Goal: Check status: Check status

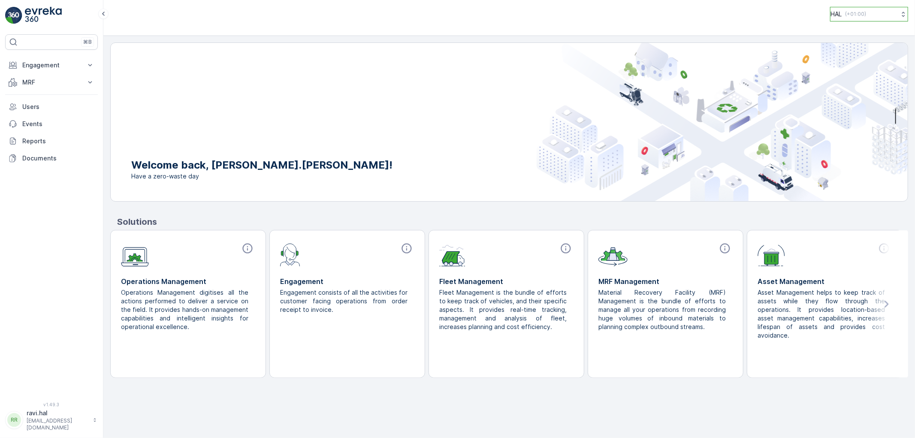
click at [833, 14] on p "HAL" at bounding box center [836, 14] width 11 height 9
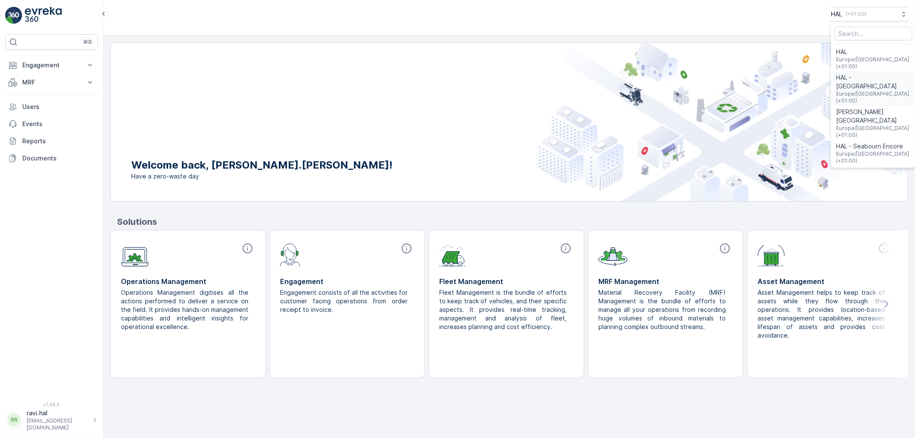
click at [876, 73] on span "HAL - [GEOGRAPHIC_DATA]" at bounding box center [873, 81] width 75 height 17
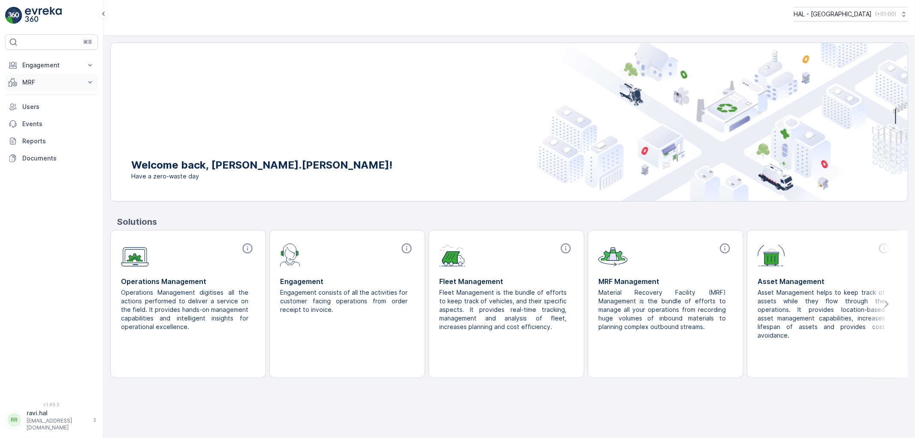
click at [24, 85] on p "MRF" at bounding box center [51, 82] width 58 height 9
click at [34, 108] on p "Offloads" at bounding box center [34, 109] width 25 height 9
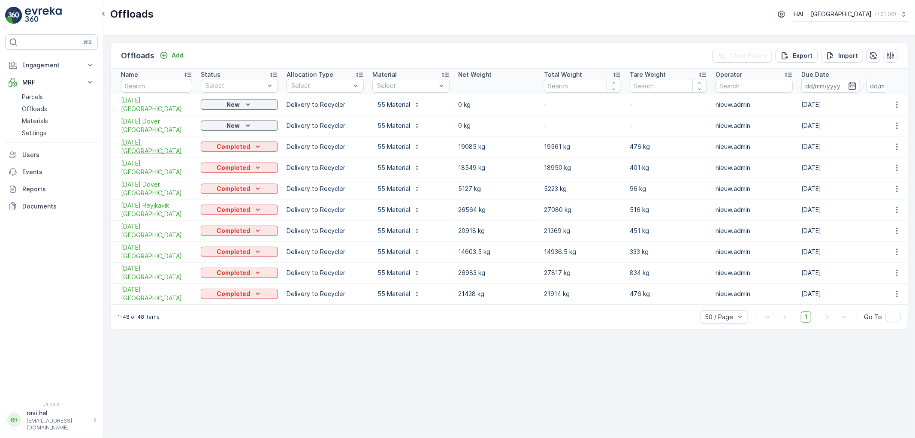
click at [149, 145] on span "[DATE] [GEOGRAPHIC_DATA]" at bounding box center [156, 146] width 71 height 17
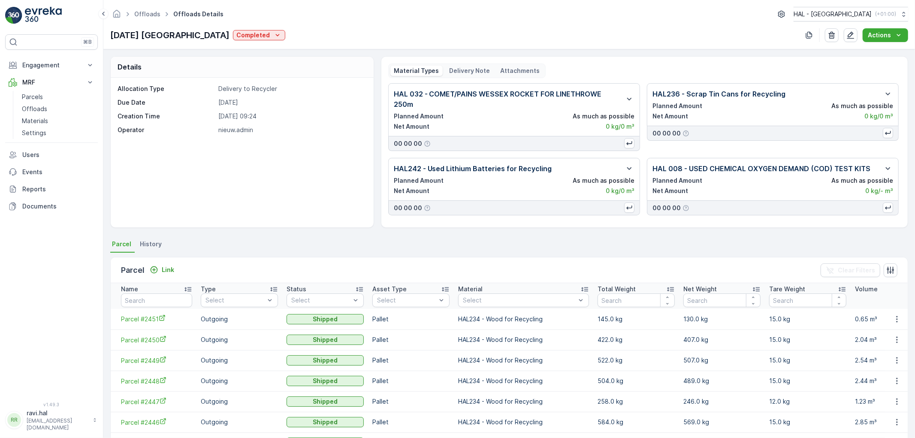
click at [464, 70] on p "Delivery Note" at bounding box center [470, 71] width 41 height 9
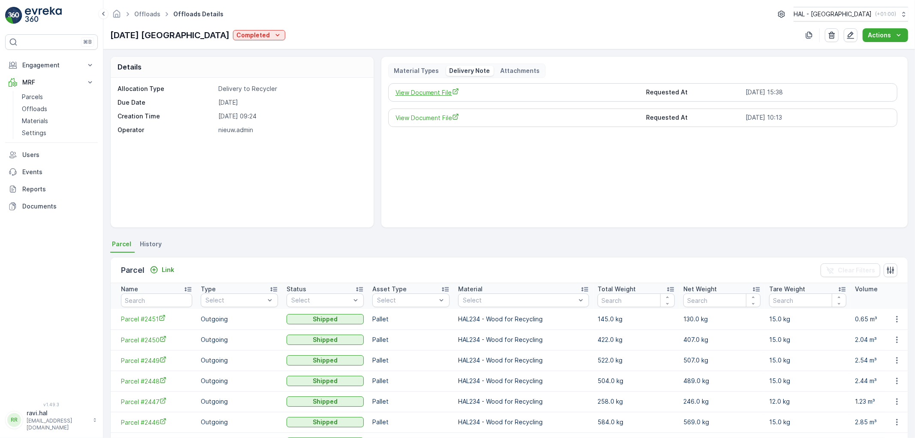
click at [417, 93] on span "View Document File" at bounding box center [518, 92] width 244 height 9
click at [37, 109] on p "Offloads" at bounding box center [34, 109] width 25 height 9
